Goal: Navigation & Orientation: Understand site structure

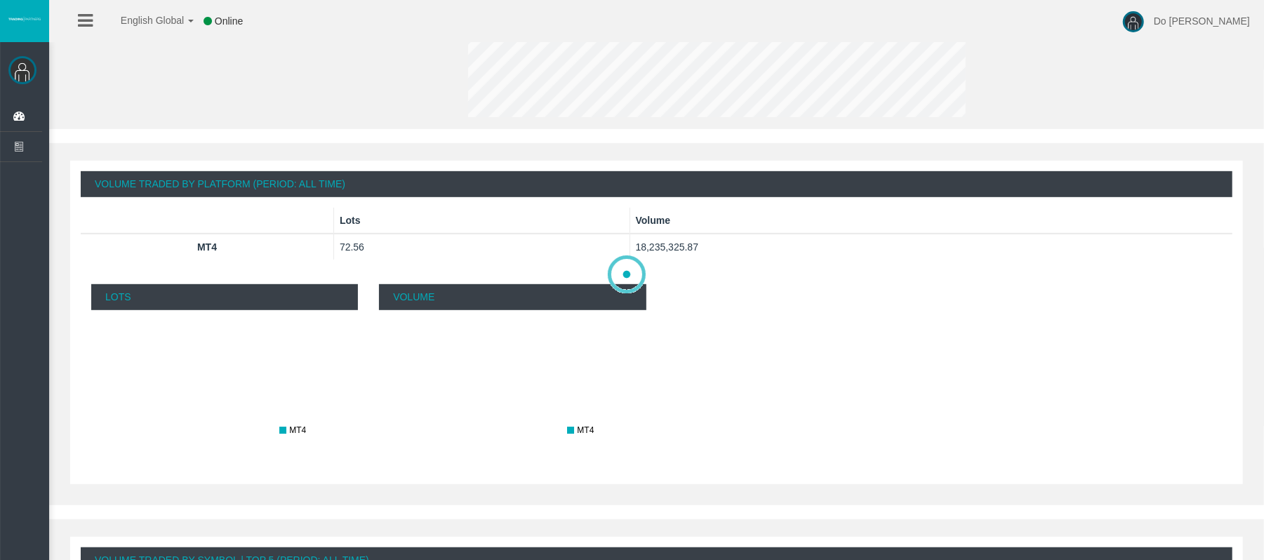
scroll to position [468, 0]
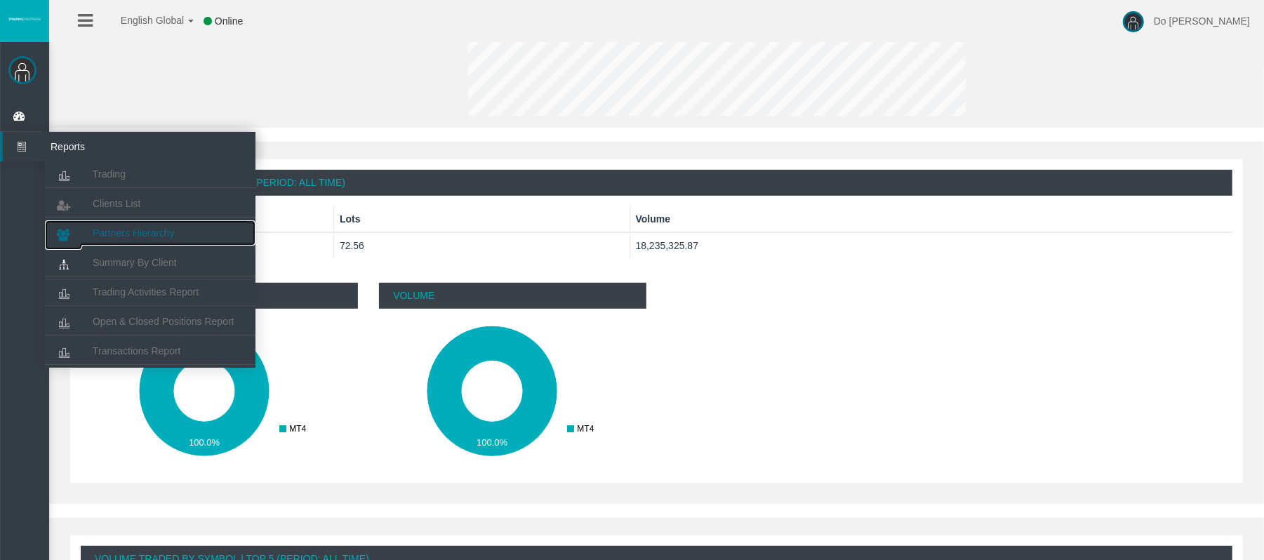
click at [152, 227] on span "Partners Hierarchy" at bounding box center [134, 232] width 82 height 11
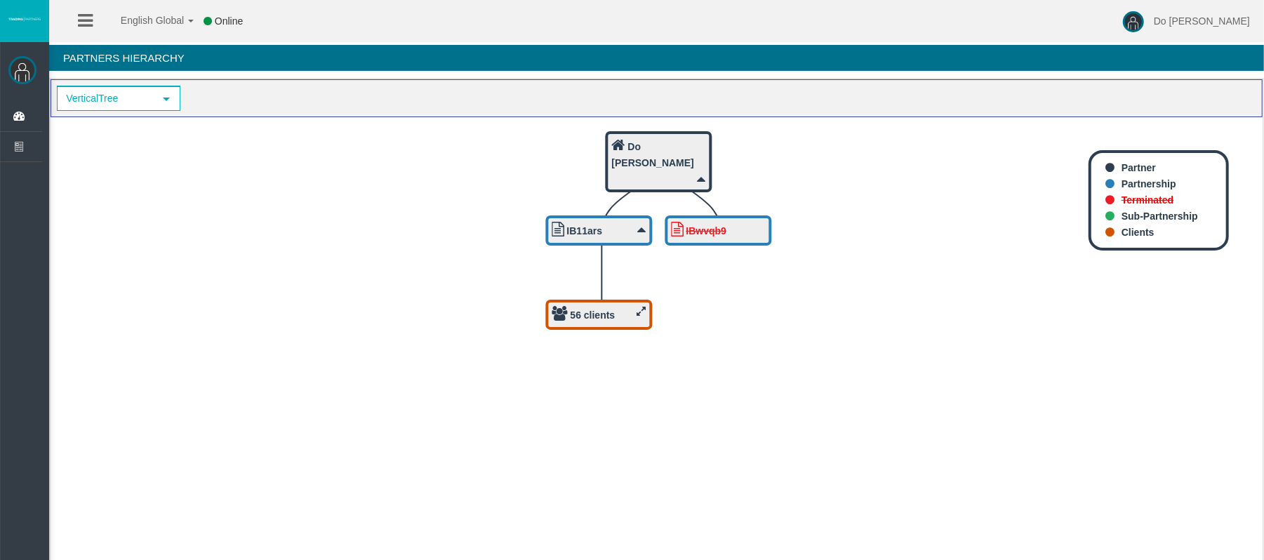
click at [685, 146] on div "Do [PERSON_NAME]" at bounding box center [659, 155] width 94 height 34
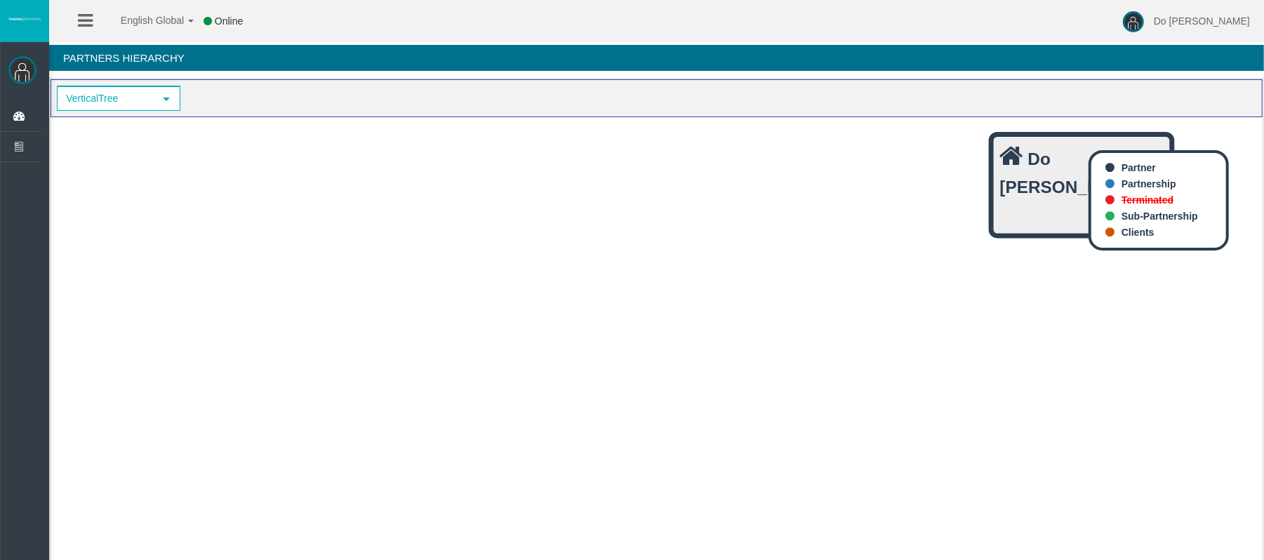
click at [1029, 170] on div "Do [PERSON_NAME]" at bounding box center [1082, 172] width 164 height 59
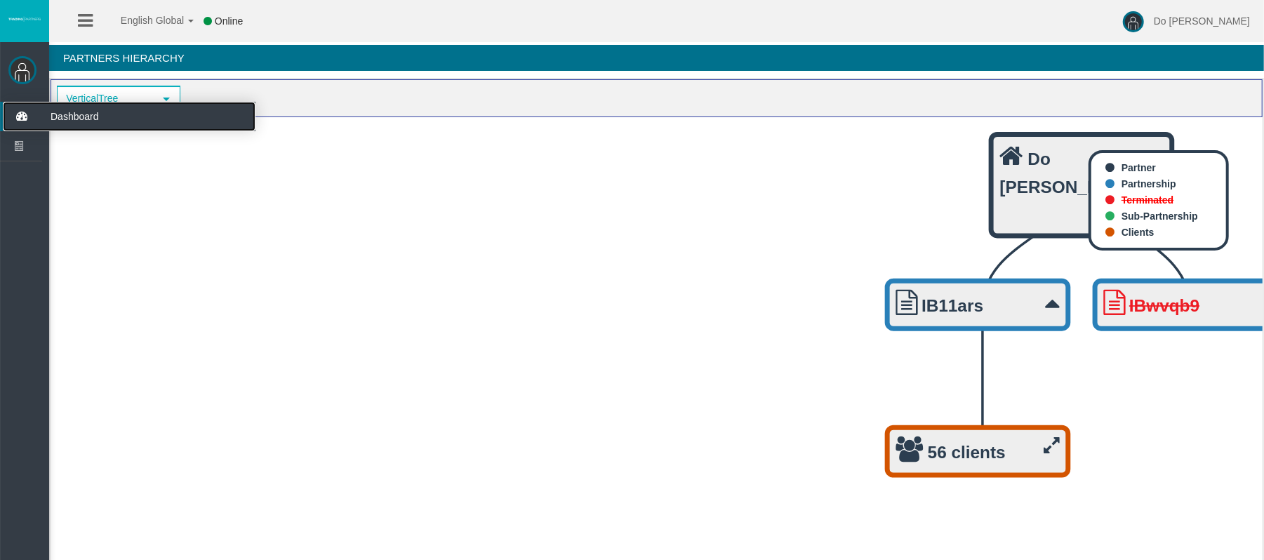
click at [58, 119] on span "Dashboard" at bounding box center [109, 116] width 138 height 29
